Goal: Information Seeking & Learning: Learn about a topic

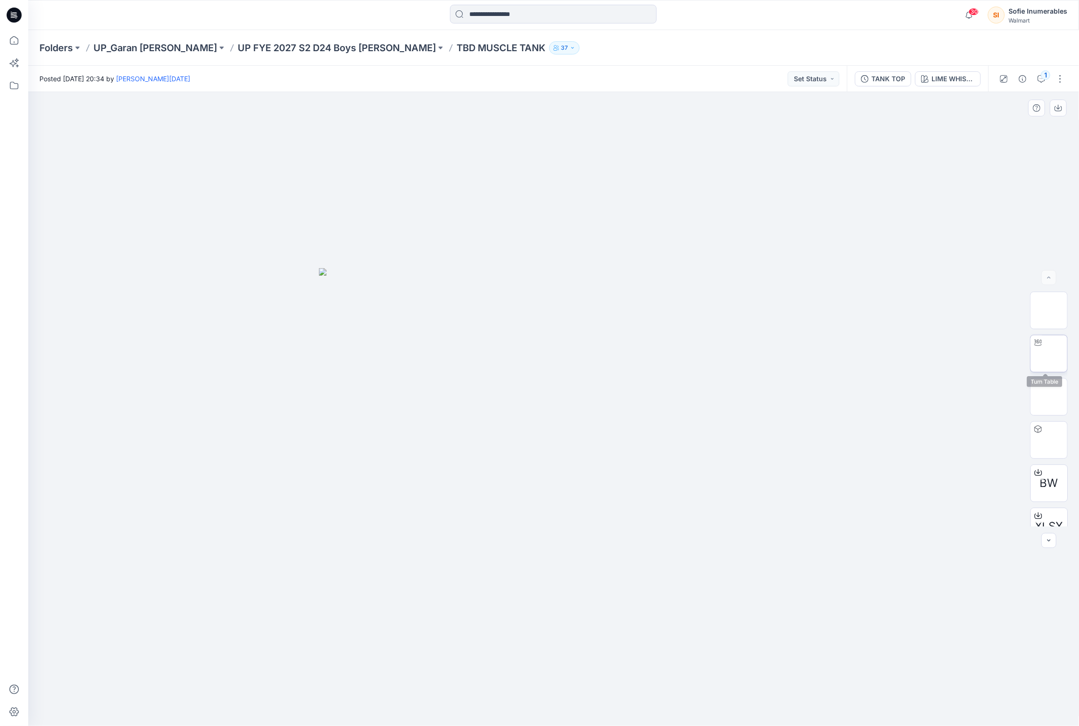
click at [1049, 354] on img at bounding box center [1049, 354] width 0 height 0
click at [1049, 397] on img at bounding box center [1049, 397] width 0 height 0
drag, startPoint x: 577, startPoint y: 335, endPoint x: 582, endPoint y: 350, distance: 15.5
click at [569, 365] on img at bounding box center [554, 511] width 140 height 429
drag, startPoint x: 1055, startPoint y: 352, endPoint x: 982, endPoint y: 354, distance: 73.3
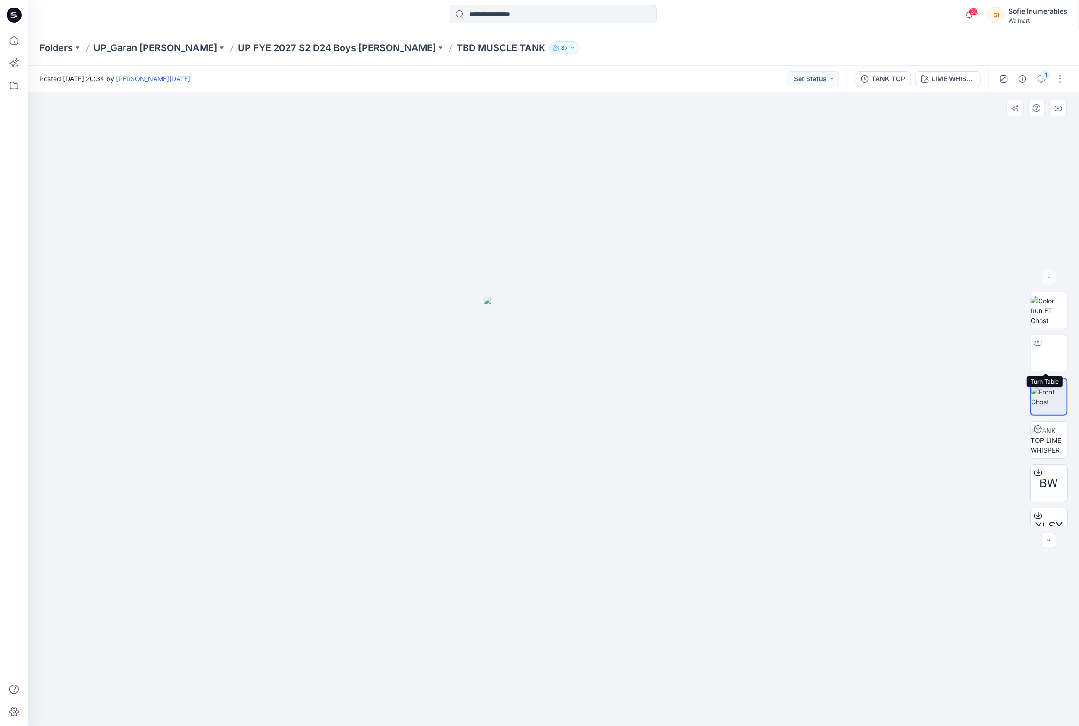
click at [1049, 354] on img at bounding box center [1049, 354] width 0 height 0
drag, startPoint x: 676, startPoint y: 400, endPoint x: 676, endPoint y: 477, distance: 76.6
drag, startPoint x: 552, startPoint y: 714, endPoint x: 563, endPoint y: 714, distance: 11.3
click at [556, 716] on icon at bounding box center [555, 698] width 284 height 35
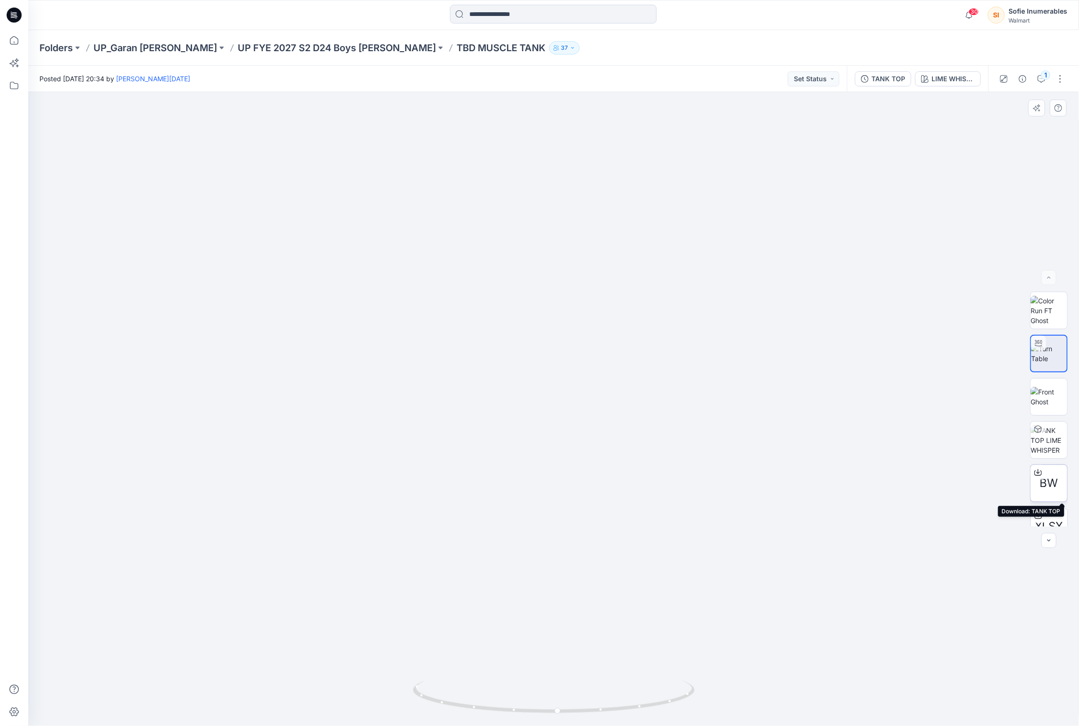
click at [1041, 478] on div at bounding box center [1038, 472] width 15 height 15
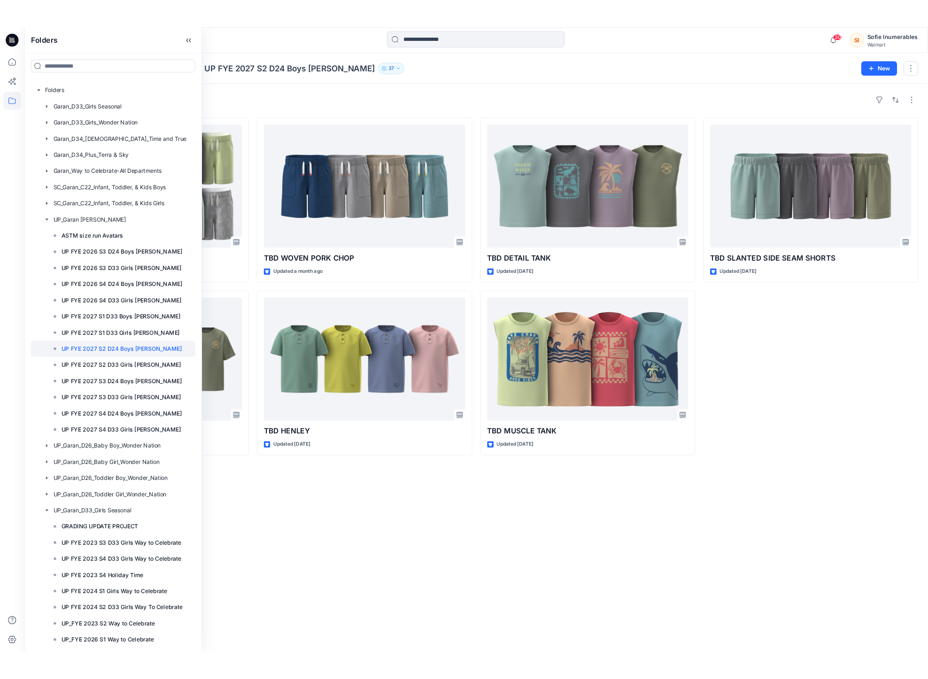
scroll to position [48, 0]
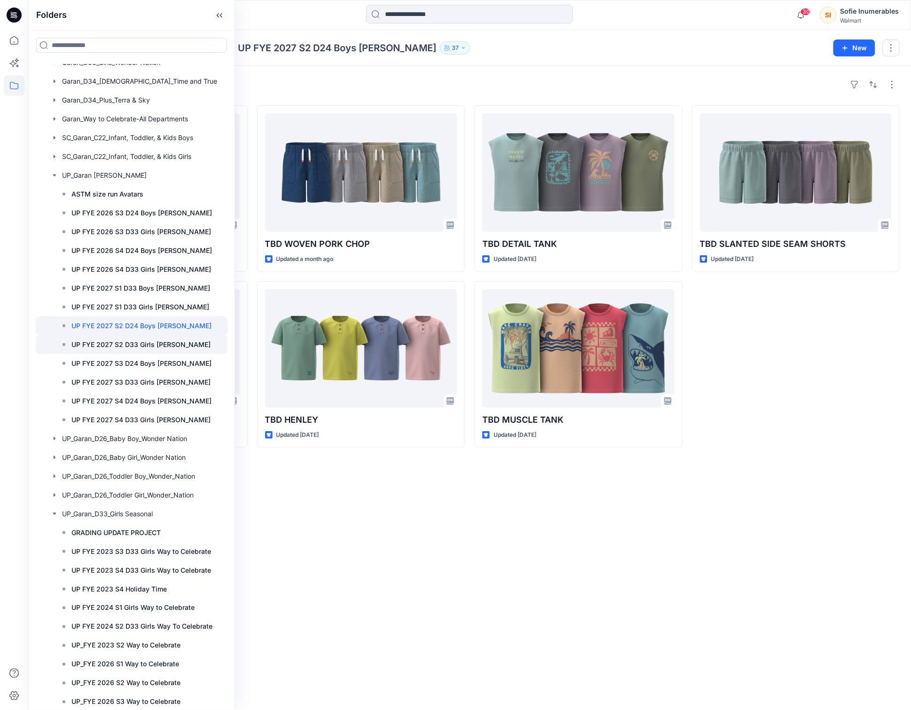
click at [164, 350] on p "UP FYE 2027 S2 D33 Girls Littles" at bounding box center [140, 344] width 139 height 11
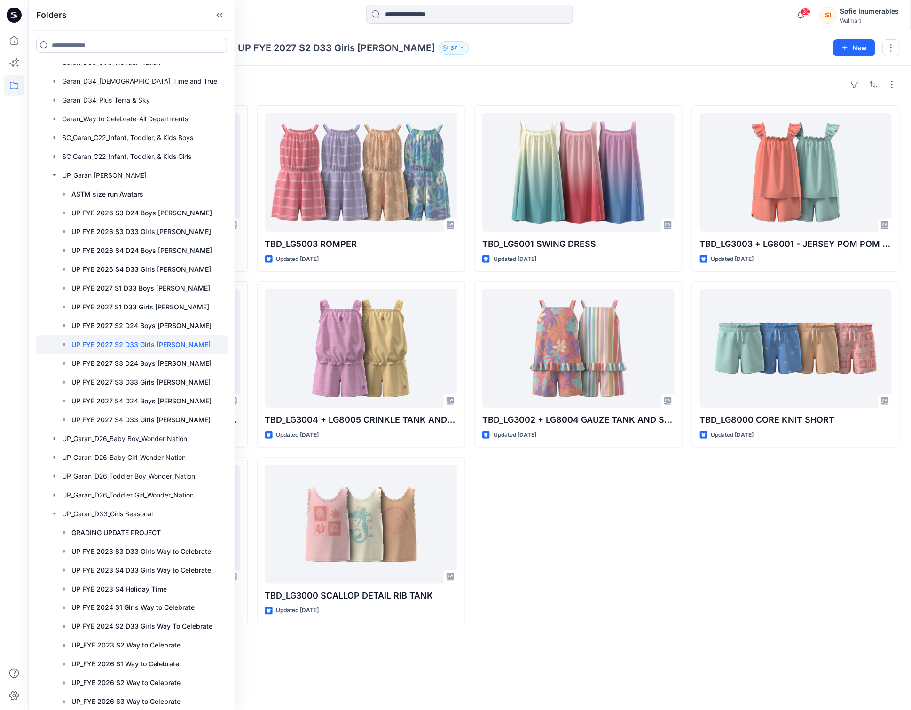
click at [625, 583] on div "TBD_LG5001 SWING DRESS Updated 2 days ago TBD_LG3002 + LG8004 GAUZE TANK AND SH…" at bounding box center [578, 364] width 208 height 518
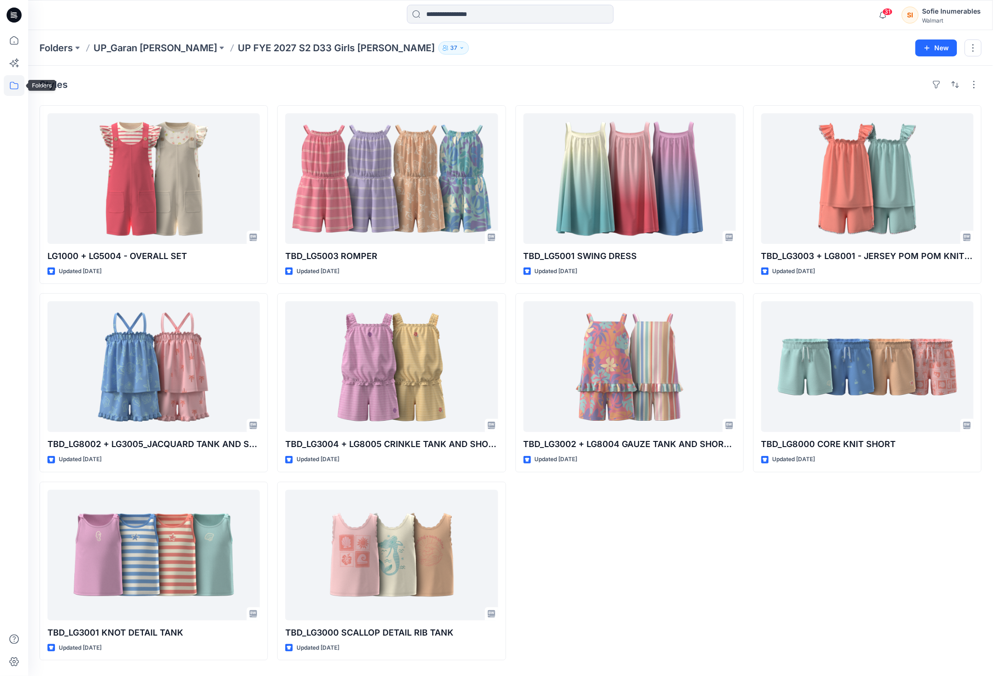
click at [16, 81] on icon at bounding box center [14, 85] width 21 height 21
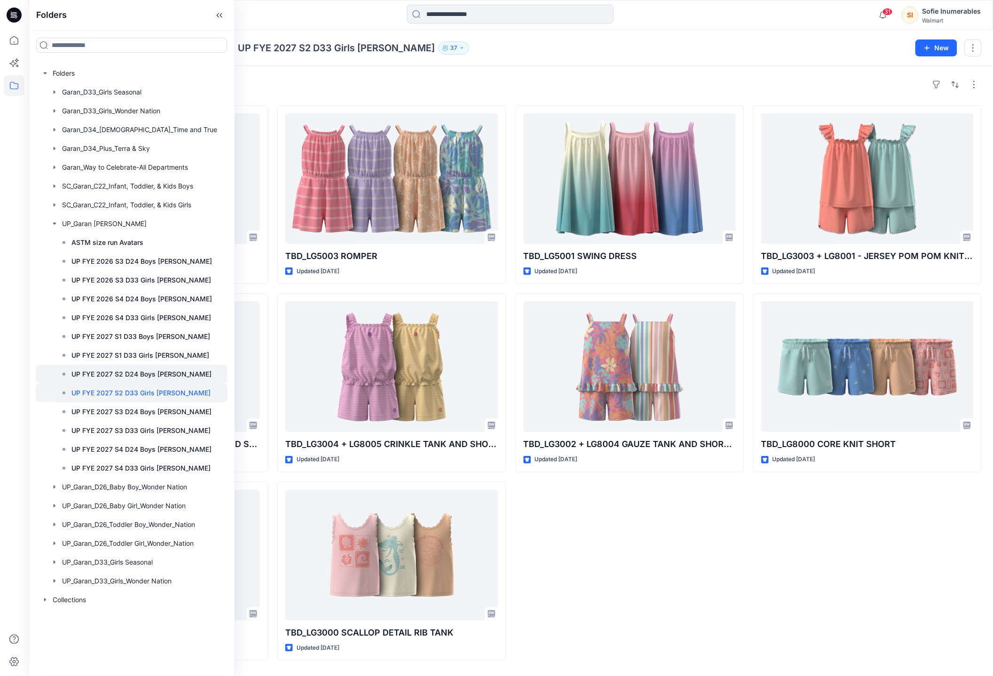
click at [162, 380] on p "UP FYE 2027 S2 D24 Boys [PERSON_NAME]" at bounding box center [141, 373] width 140 height 11
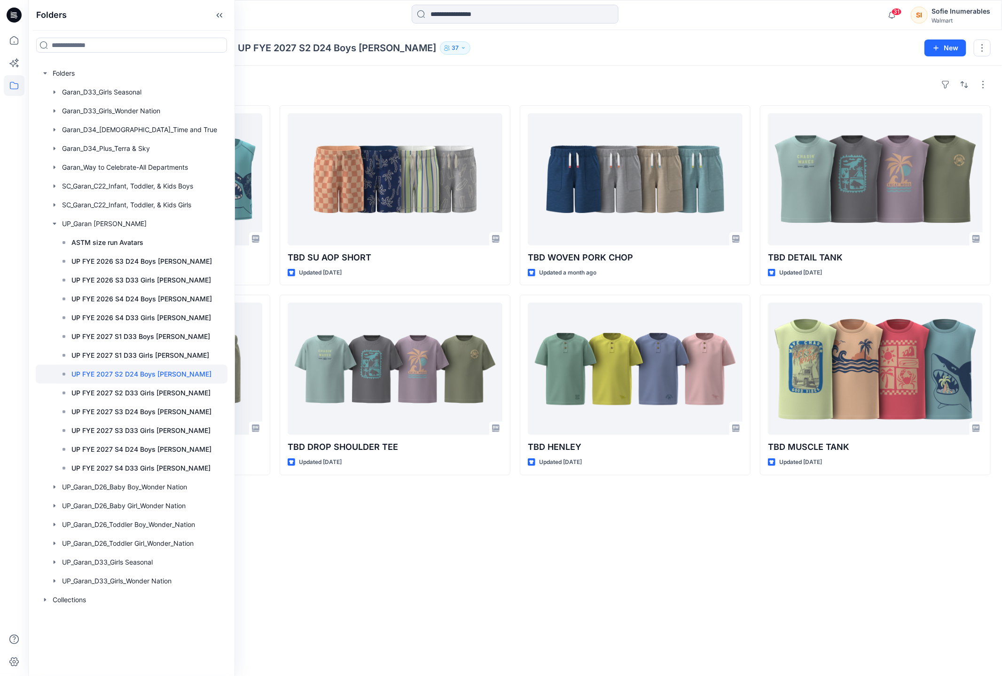
click at [378, 641] on div "Styles TBD PIECED TANK TOP Updated 2 minutes ago TBD SLANTED SIDE SEAM SHORTS U…" at bounding box center [515, 371] width 974 height 610
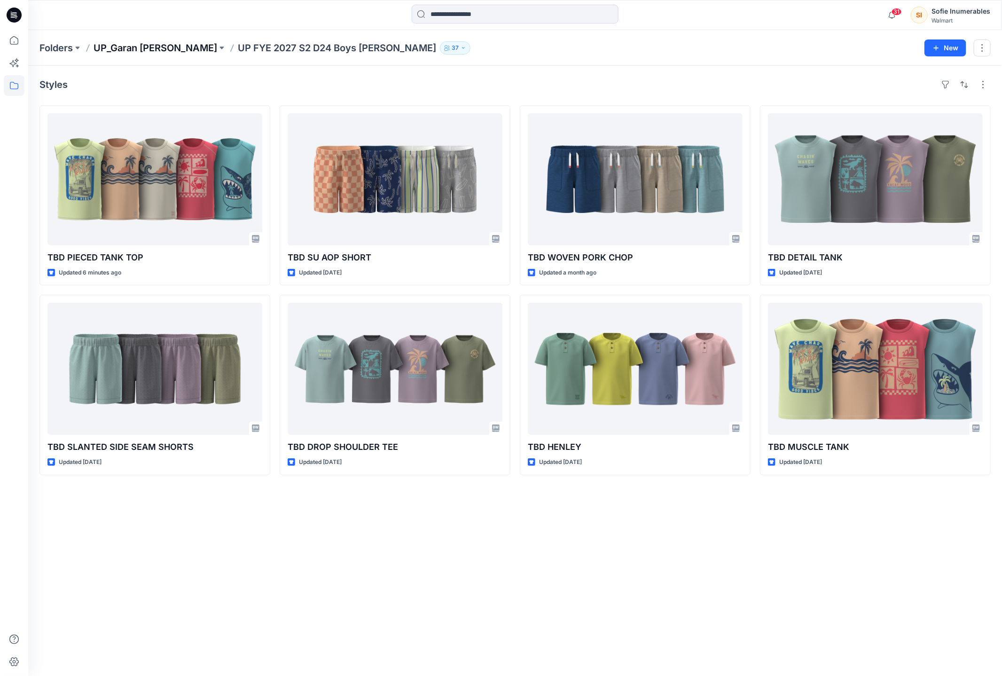
click at [159, 46] on p "UP_Garan [PERSON_NAME]" at bounding box center [156, 47] width 124 height 13
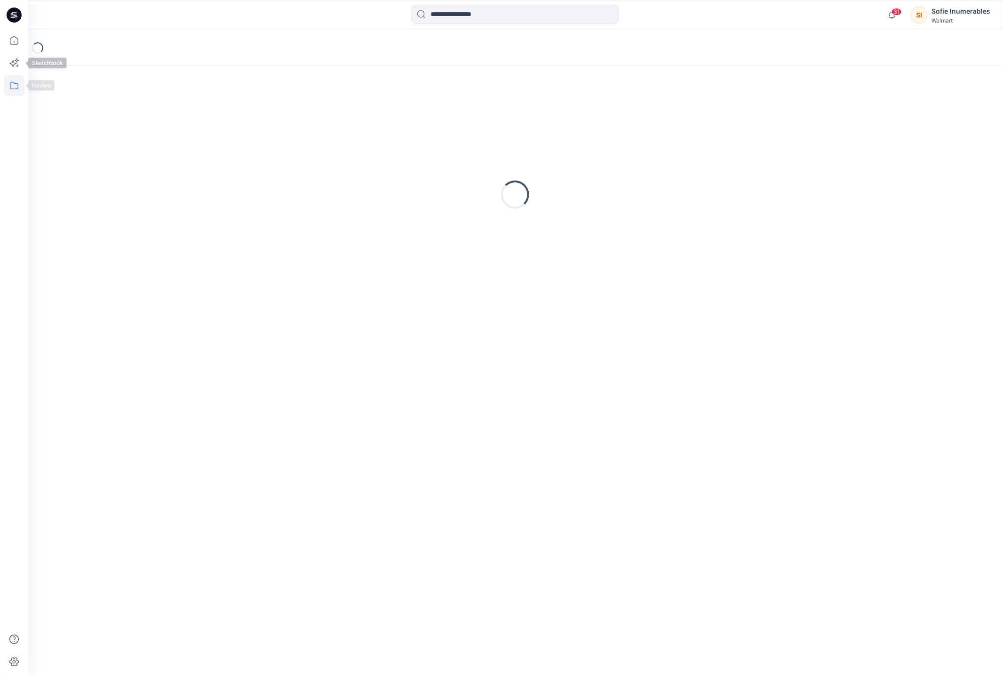
click at [17, 78] on icon at bounding box center [14, 85] width 21 height 21
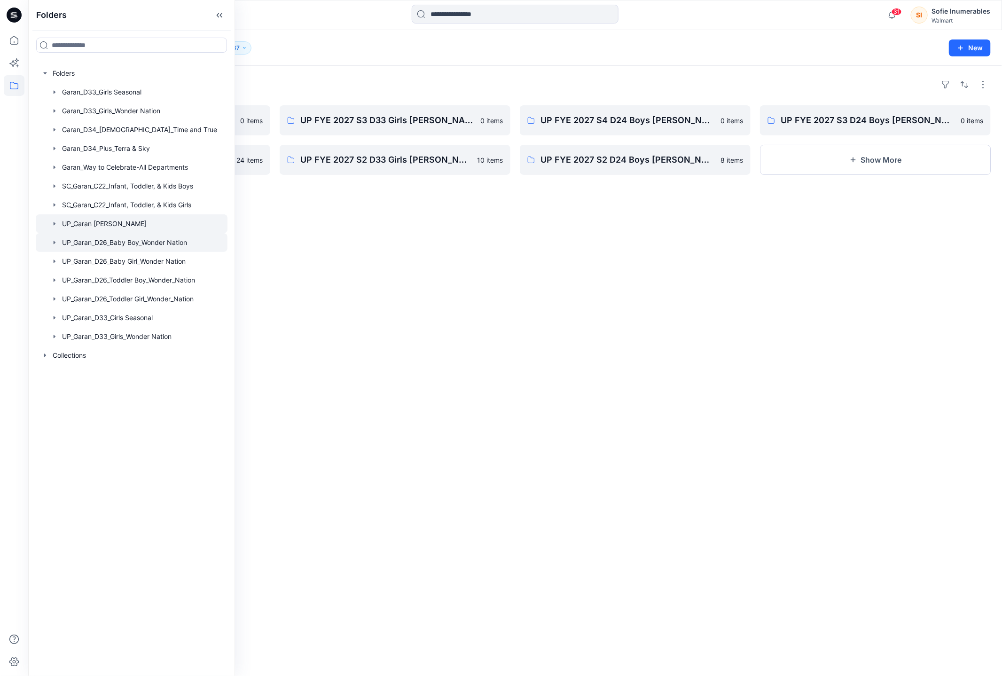
drag, startPoint x: 65, startPoint y: 246, endPoint x: 60, endPoint y: 257, distance: 11.4
click at [60, 233] on div "UP_Garan [PERSON_NAME]" at bounding box center [136, 223] width 182 height 19
click at [57, 227] on icon "button" at bounding box center [55, 224] width 8 height 8
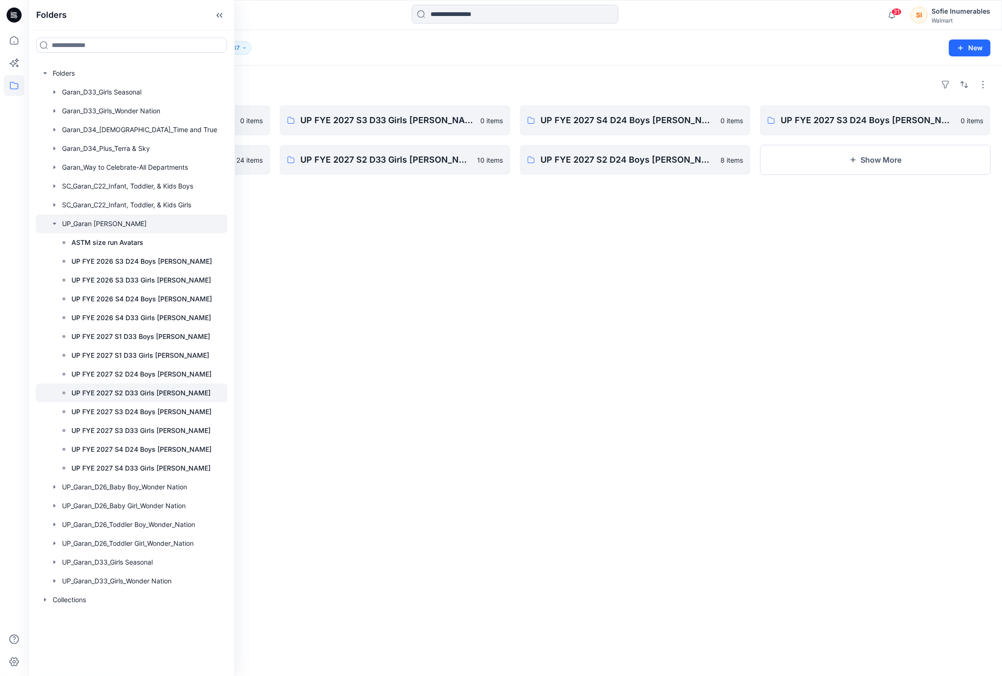
click at [122, 398] on p "UP FYE 2027 S2 D33 Girls Littles" at bounding box center [140, 392] width 139 height 11
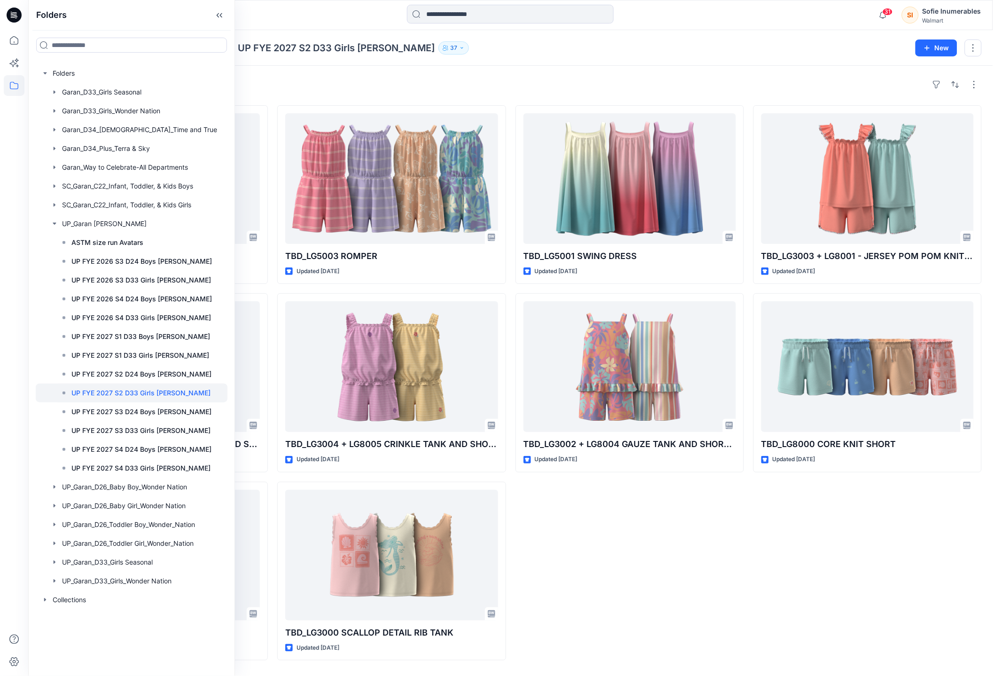
click at [596, 565] on div "TBD_LG5001 SWING DRESS Updated 2 days ago TBD_LG3002 + LG8004 GAUZE TANK AND SH…" at bounding box center [629, 382] width 228 height 555
